Goal: Communication & Community: Answer question/provide support

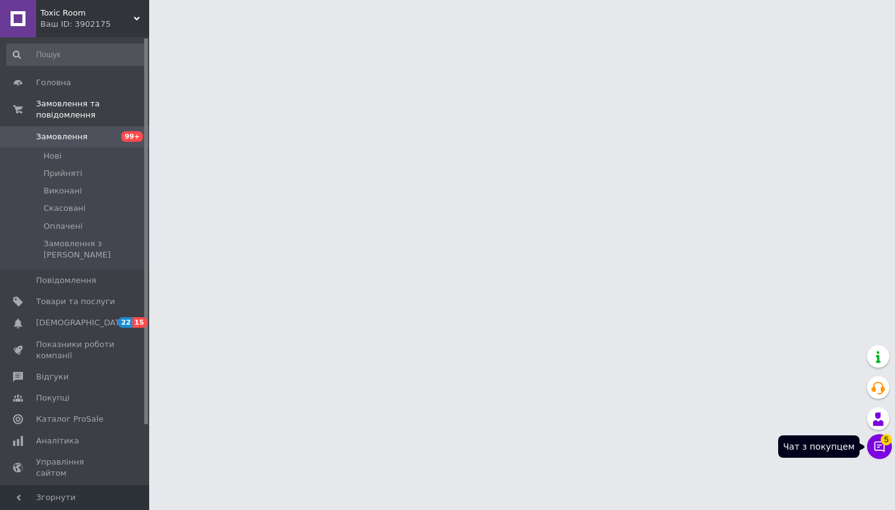
click at [883, 449] on icon at bounding box center [879, 446] width 12 height 12
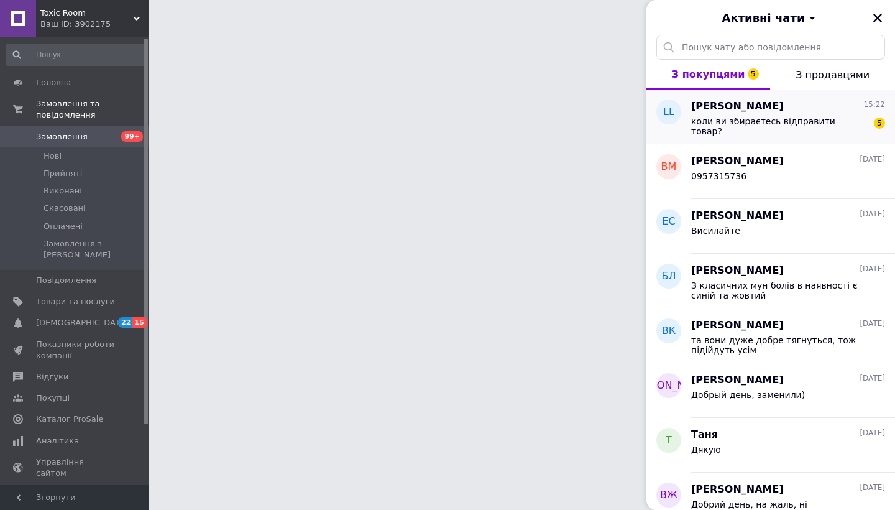
click at [787, 126] on span "коли ви збираєтесь відправити товар?" at bounding box center [779, 126] width 176 height 20
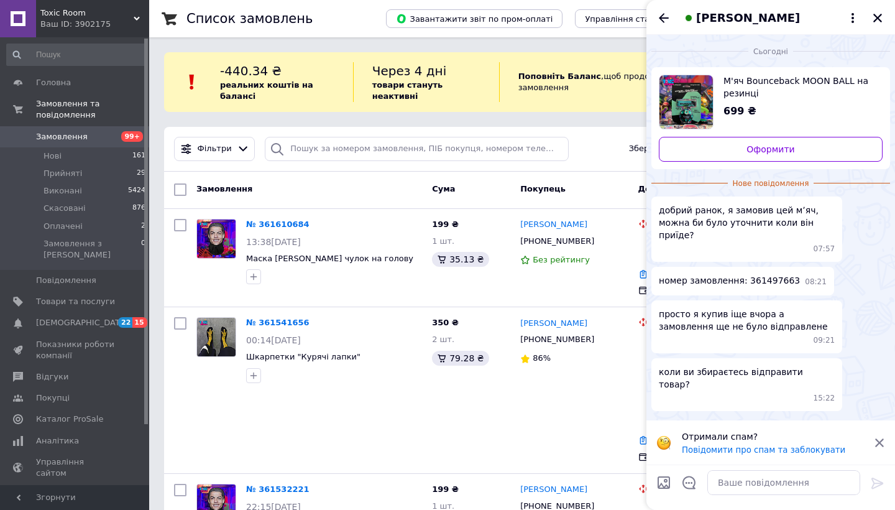
click at [772, 80] on span "М'яч Bounceback MOON BALL на резинці" at bounding box center [797, 87] width 149 height 25
click at [761, 81] on span "М'яч Bounceback MOON BALL на резинці" at bounding box center [797, 87] width 149 height 25
click at [884, 16] on button "Закрити" at bounding box center [877, 18] width 15 height 15
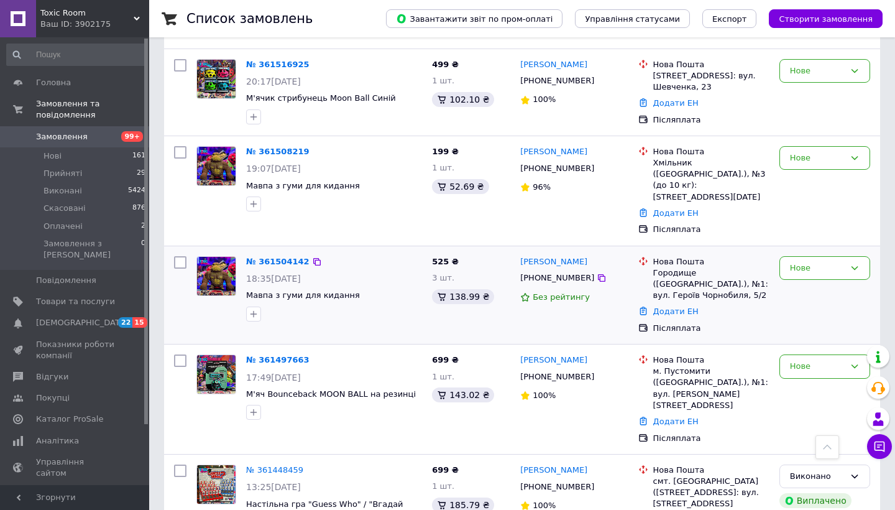
scroll to position [677, 0]
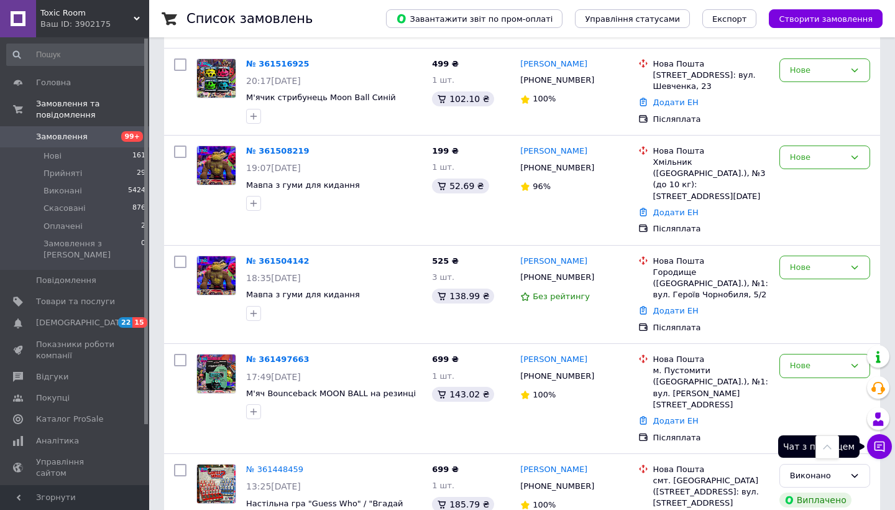
click at [877, 444] on icon at bounding box center [879, 446] width 11 height 11
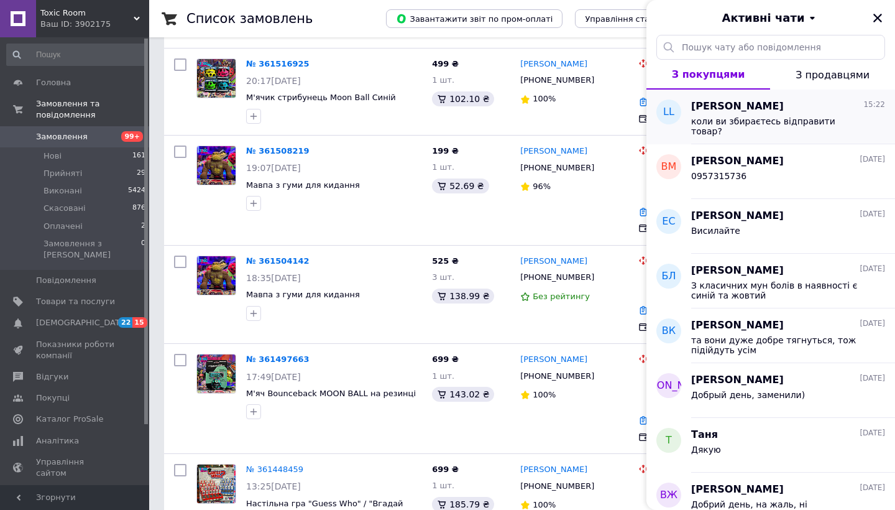
click at [737, 111] on span "[PERSON_NAME]" at bounding box center [737, 106] width 93 height 14
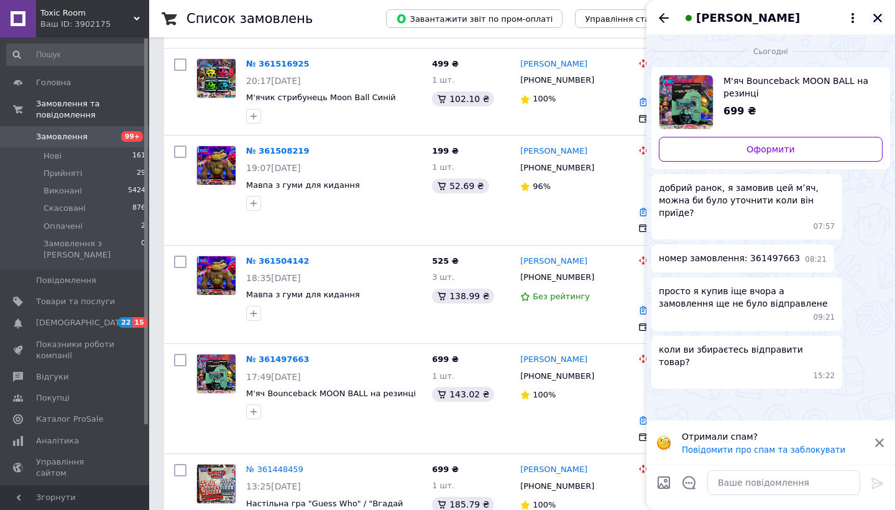
click at [876, 21] on icon "Закрити" at bounding box center [877, 17] width 11 height 11
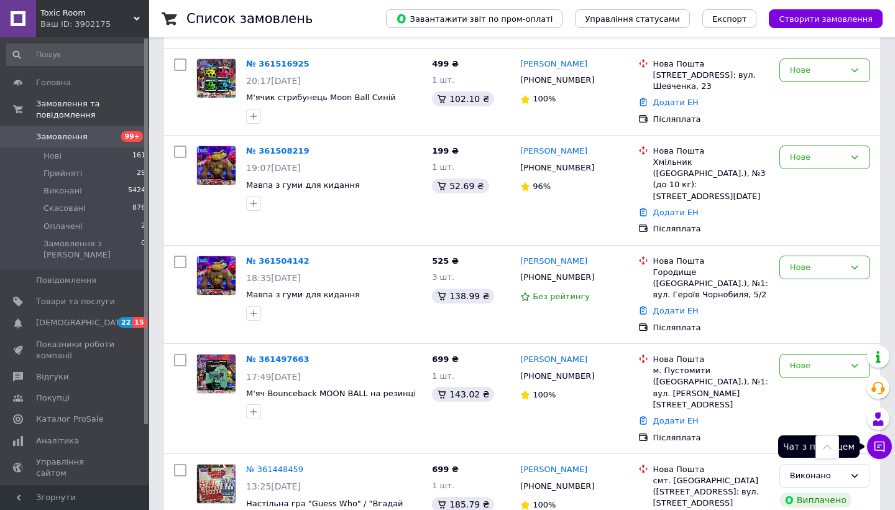
click at [883, 440] on icon at bounding box center [879, 446] width 12 height 12
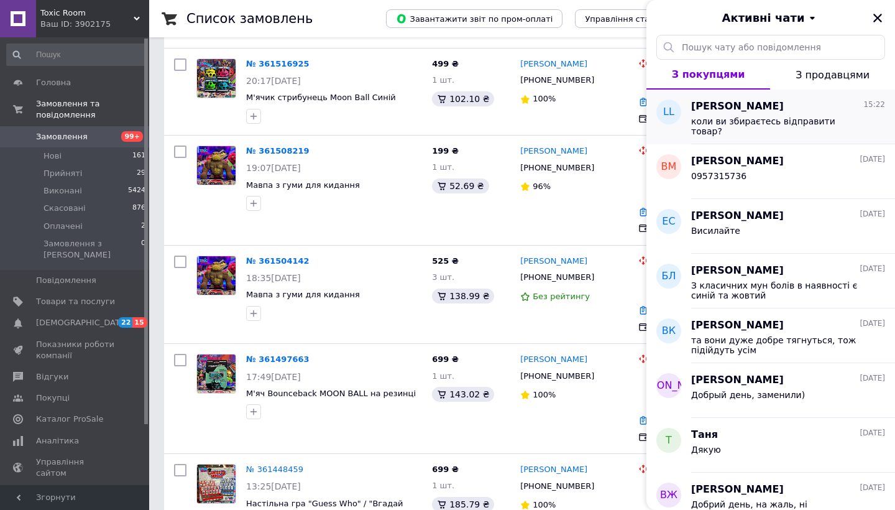
click at [751, 126] on div "коли ви збираєтесь відправити товар?" at bounding box center [779, 126] width 176 height 20
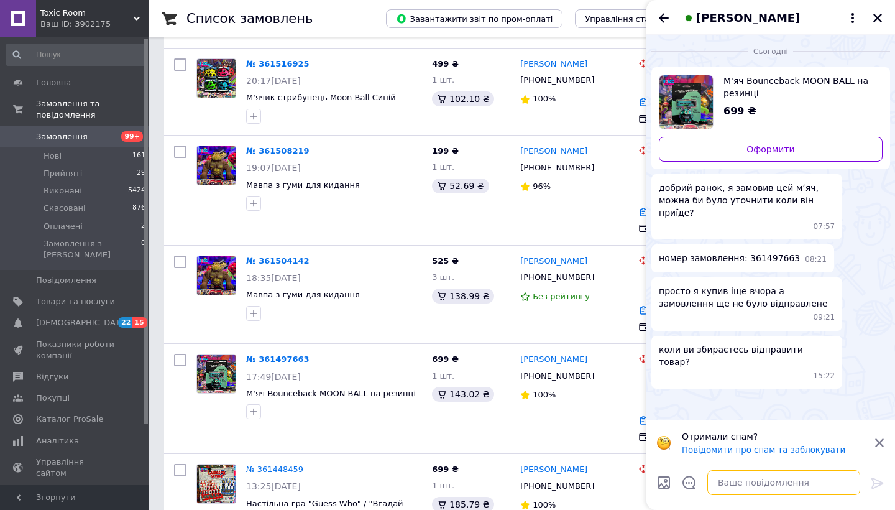
click at [746, 475] on textarea at bounding box center [783, 482] width 153 height 25
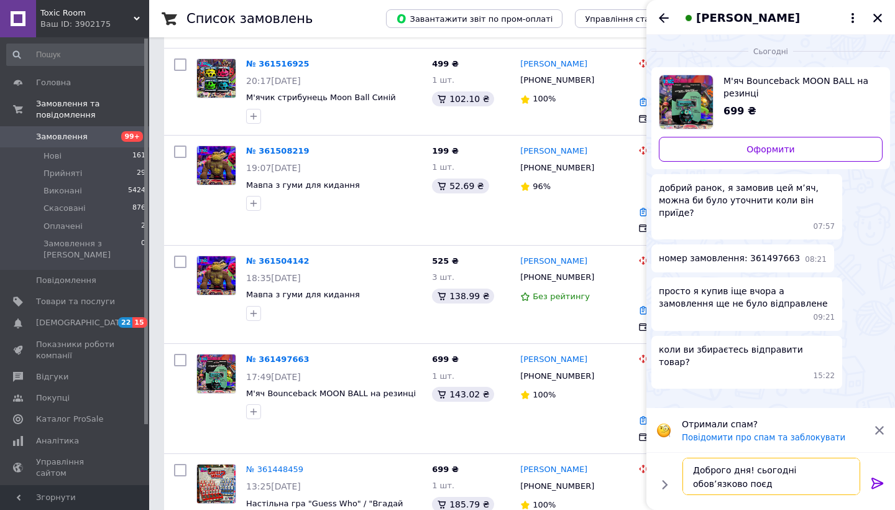
type textarea "Доброго дня! сьогодні обовʼязково поєде"
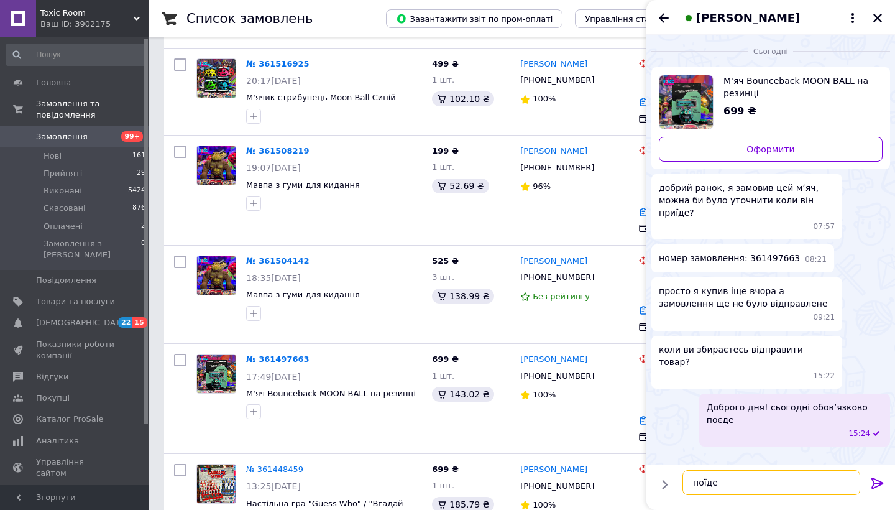
type textarea "поїде*"
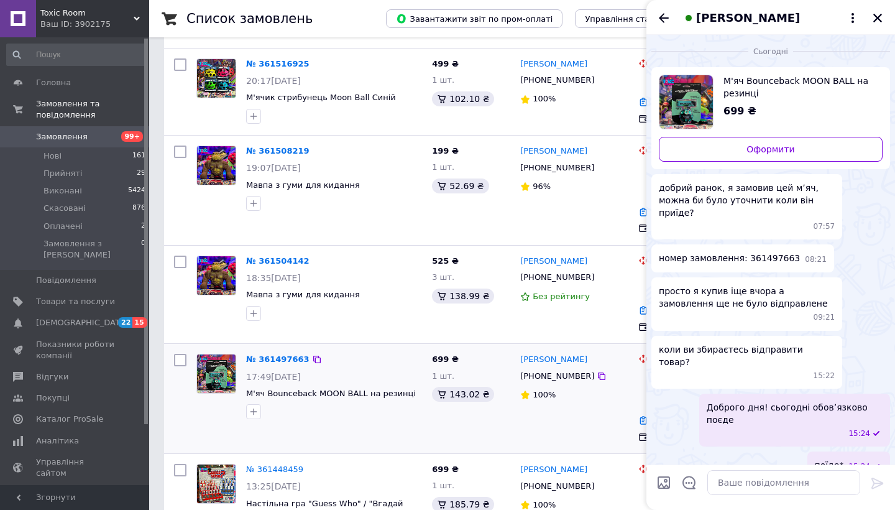
click at [585, 350] on div "[PERSON_NAME] [PHONE_NUMBER] 100%" at bounding box center [573, 398] width 117 height 99
click at [877, 16] on icon "Закрити" at bounding box center [877, 17] width 11 height 11
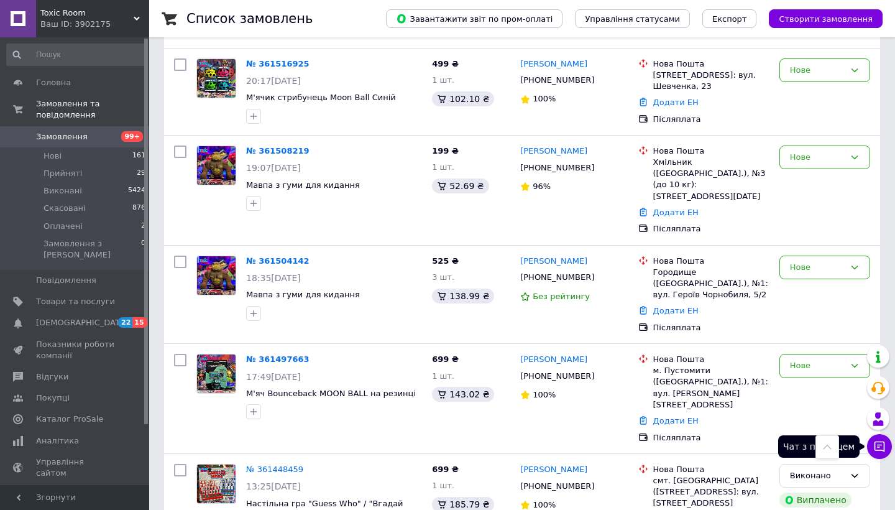
click at [879, 450] on icon at bounding box center [879, 446] width 12 height 12
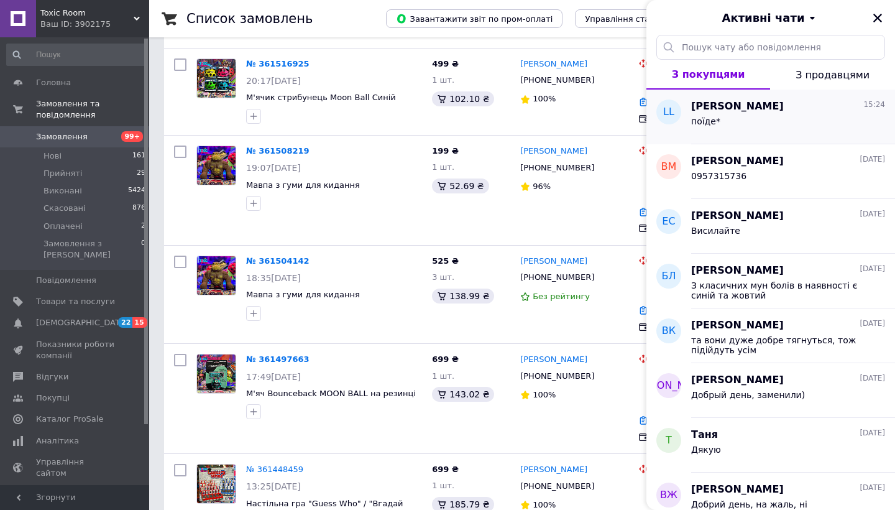
click at [741, 116] on div "поїде*" at bounding box center [788, 124] width 194 height 20
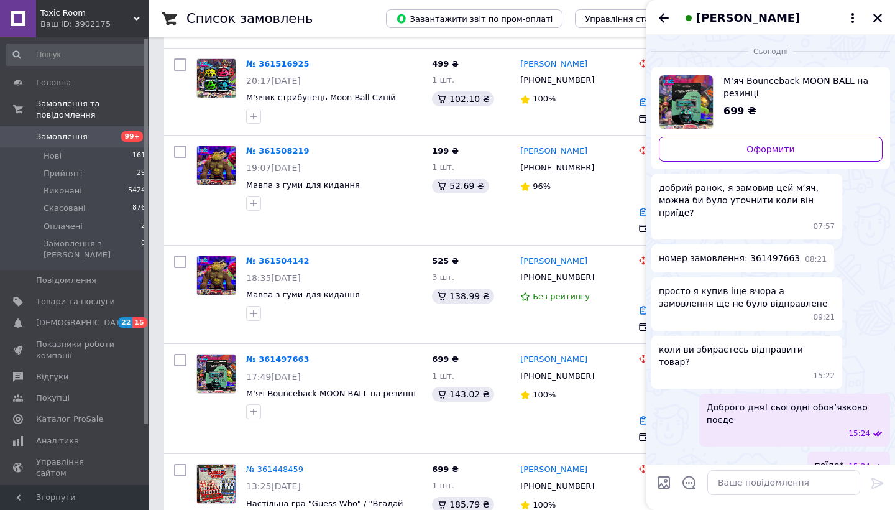
scroll to position [19, 0]
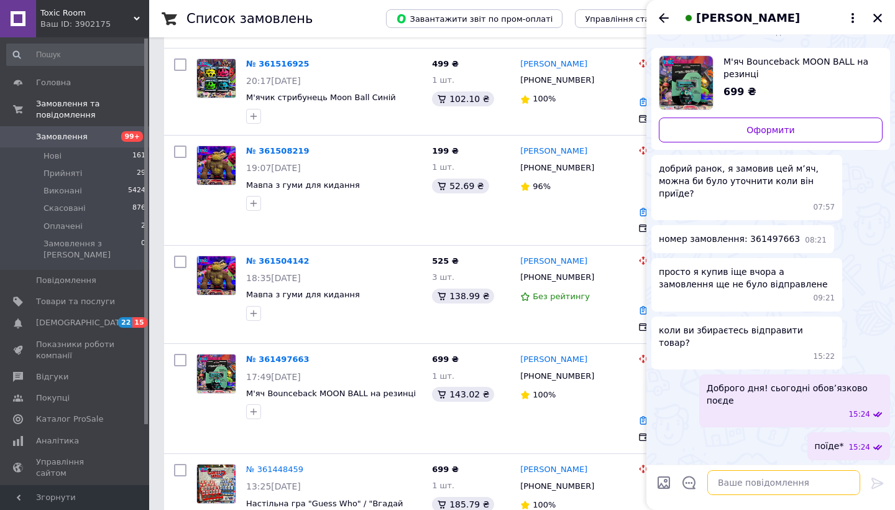
click at [747, 487] on textarea at bounding box center [783, 482] width 153 height 25
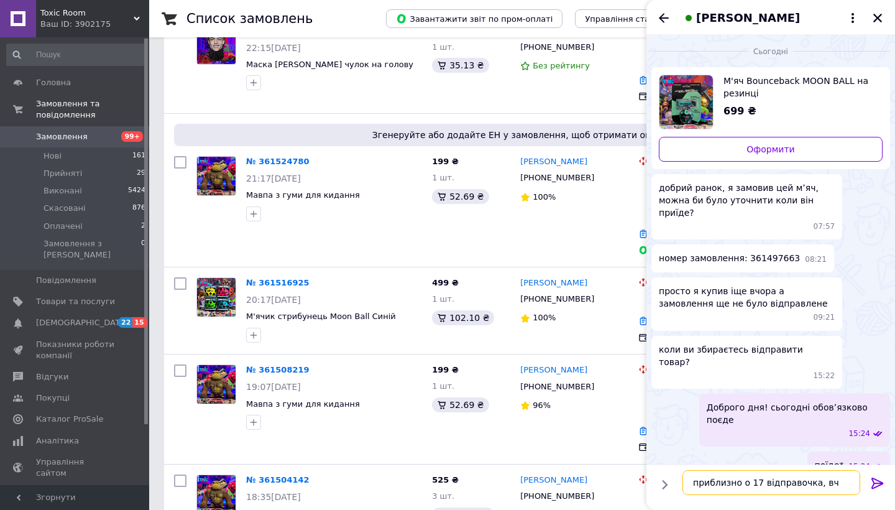
scroll to position [460, 0]
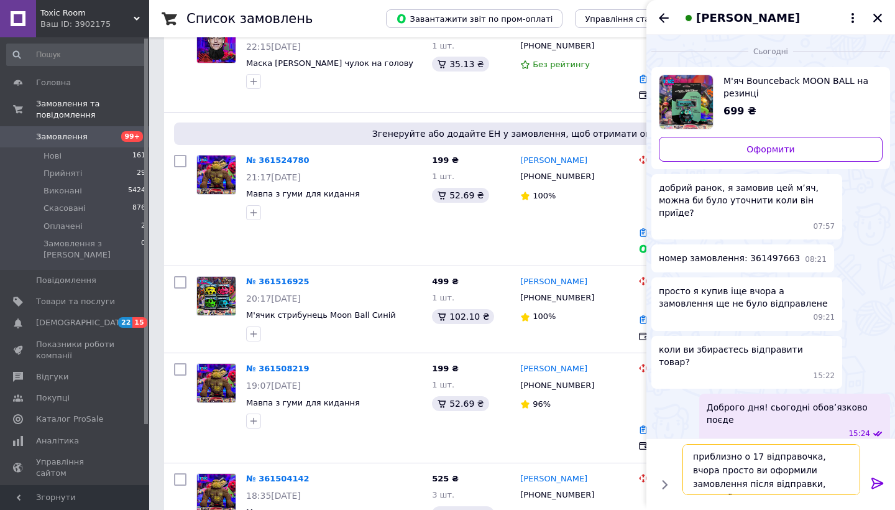
type textarea "приблизно о 17 відправочка, вчора просто ви оформили замовлення після відправки…"
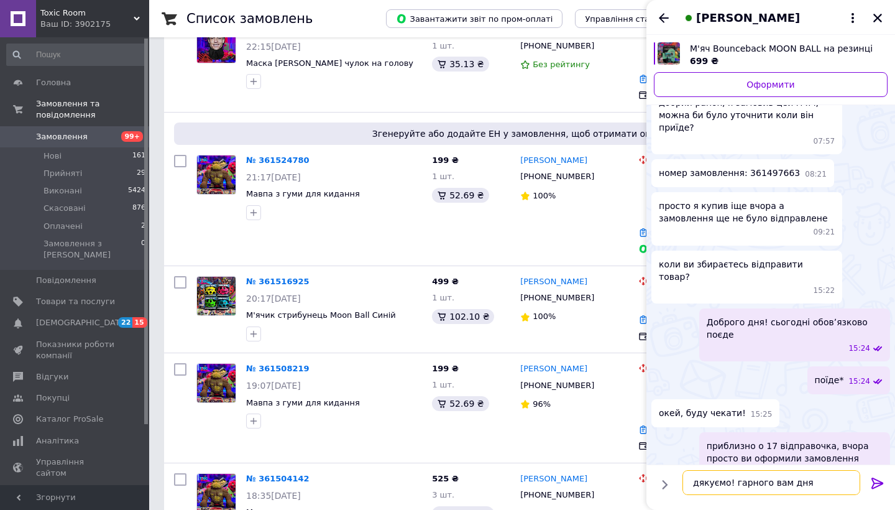
type textarea "дякуємо! гарного вам дня!"
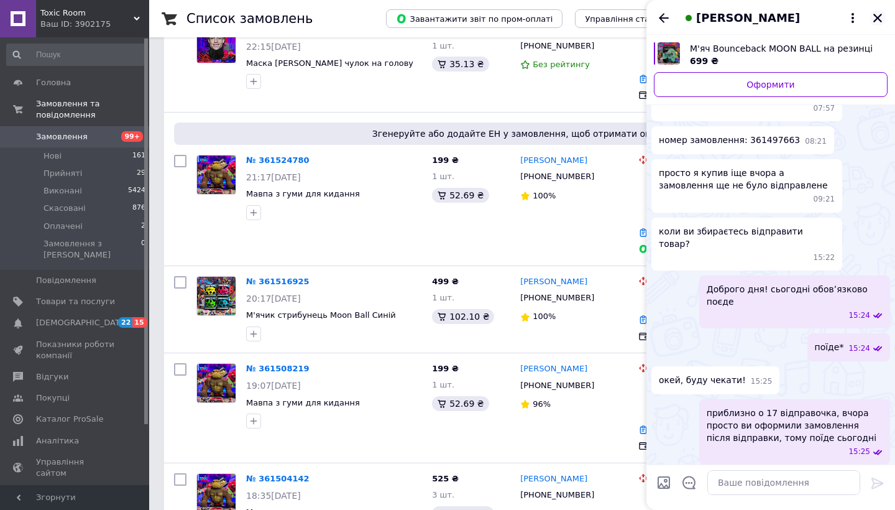
click at [878, 17] on icon "Закрити" at bounding box center [877, 18] width 9 height 9
